Goal: Navigation & Orientation: Understand site structure

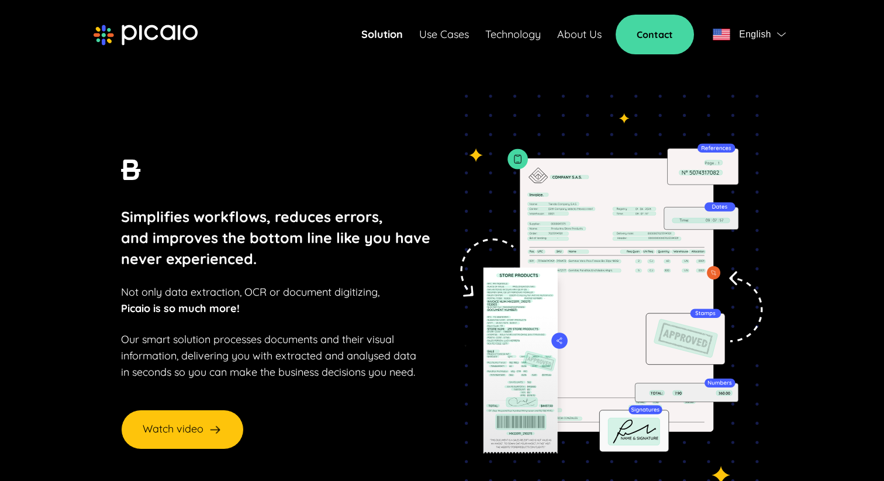
click at [568, 34] on link "About Us" at bounding box center [579, 34] width 44 height 16
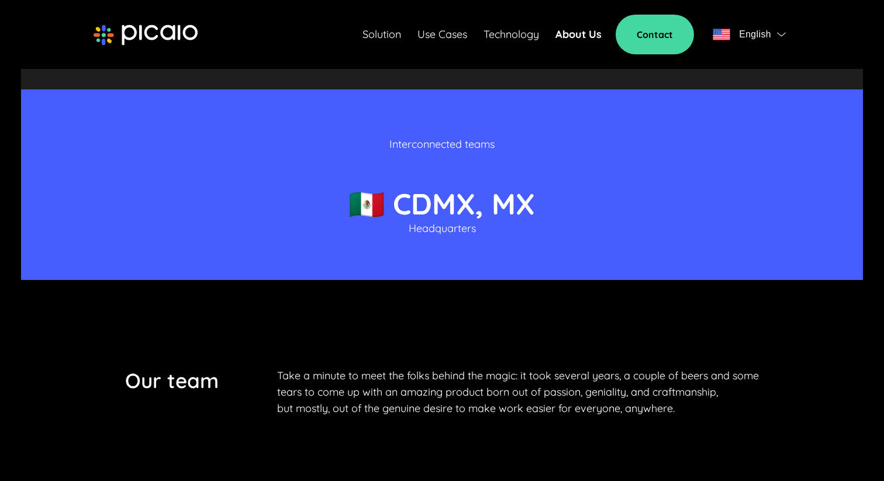
scroll to position [1646, 0]
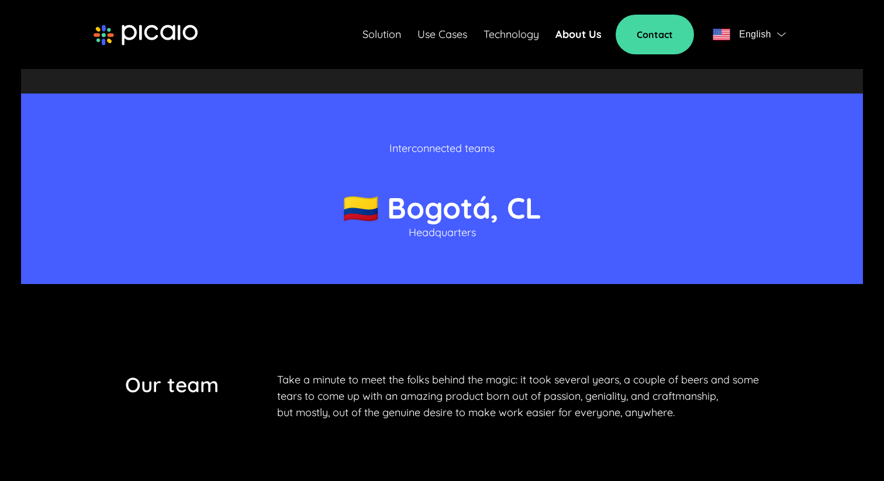
click at [447, 30] on link "Use Cases" at bounding box center [442, 34] width 50 height 16
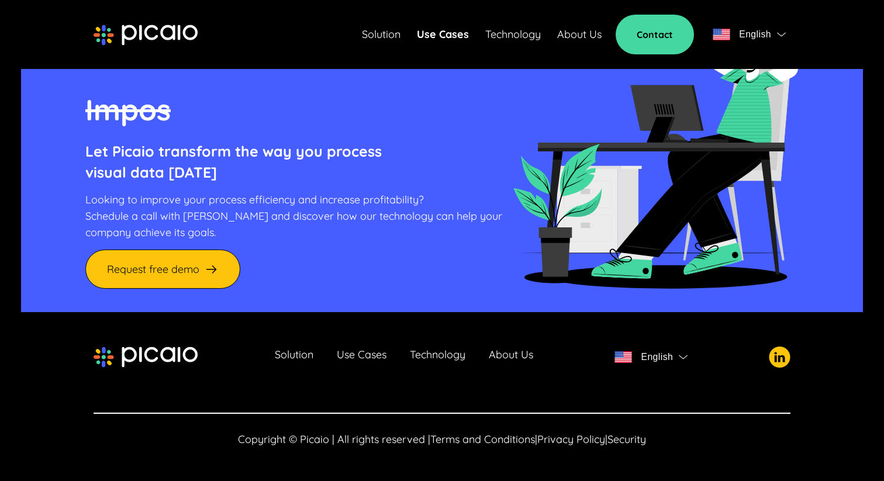
scroll to position [1331, 0]
click at [576, 31] on link "About Us" at bounding box center [579, 34] width 44 height 16
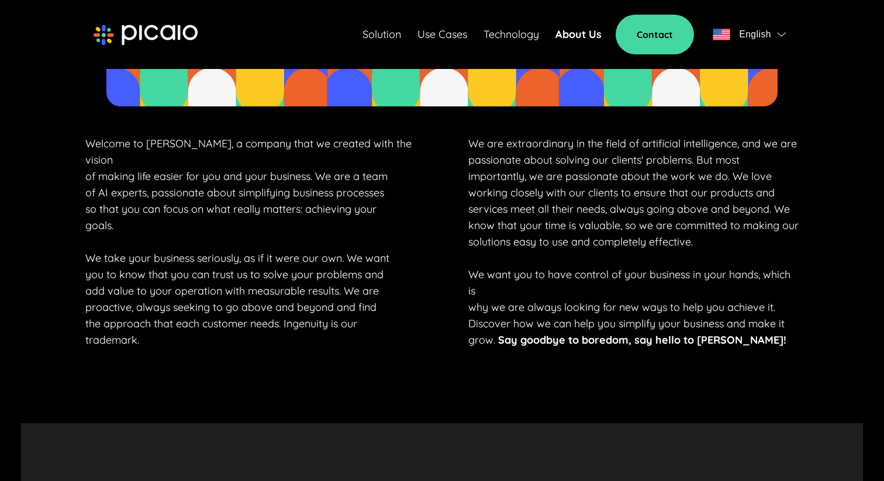
scroll to position [631, 0]
